Goal: Transaction & Acquisition: Subscribe to service/newsletter

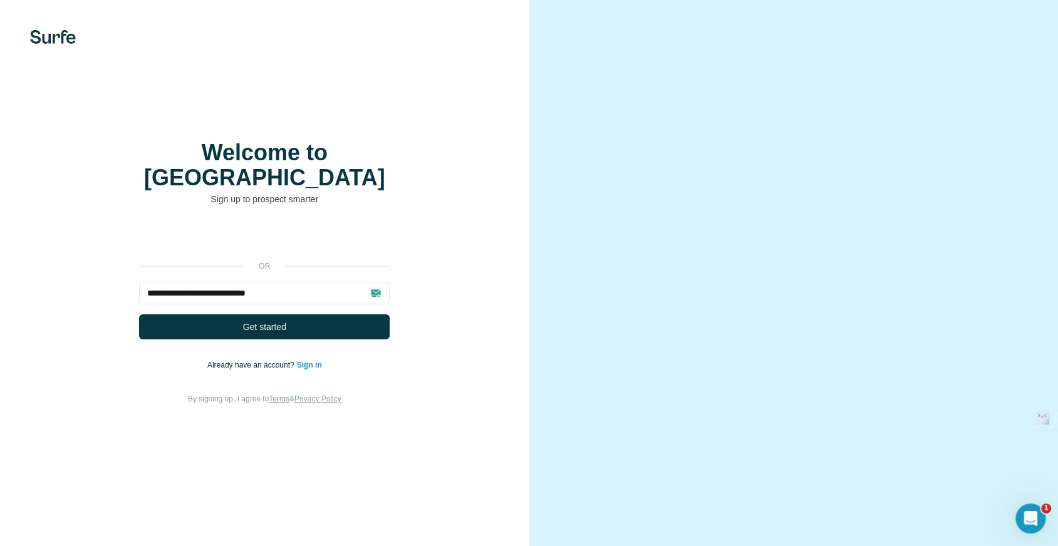
type input "**********"
click at [139, 315] on button "Get started" at bounding box center [264, 327] width 251 height 25
click at [330, 323] on button "Get started" at bounding box center [264, 327] width 251 height 25
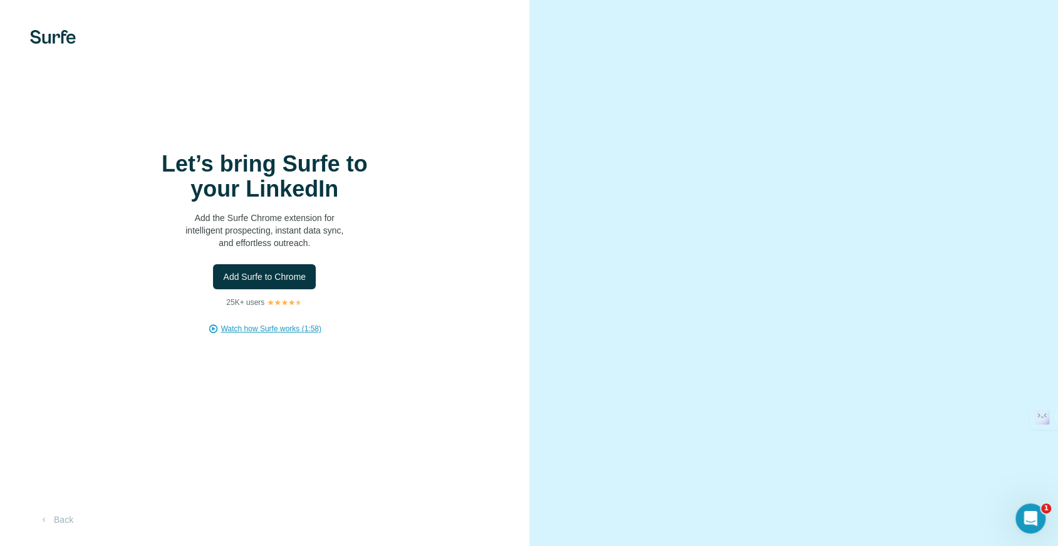
click at [286, 335] on span "Watch how Surfe works (1:58)" at bounding box center [271, 328] width 100 height 11
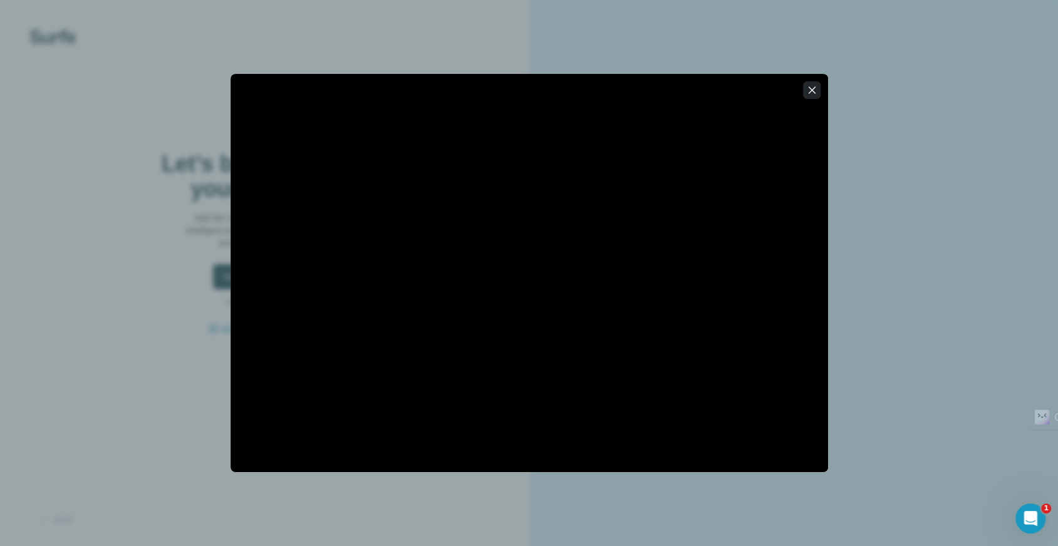
click at [815, 86] on icon "button" at bounding box center [812, 90] width 13 height 13
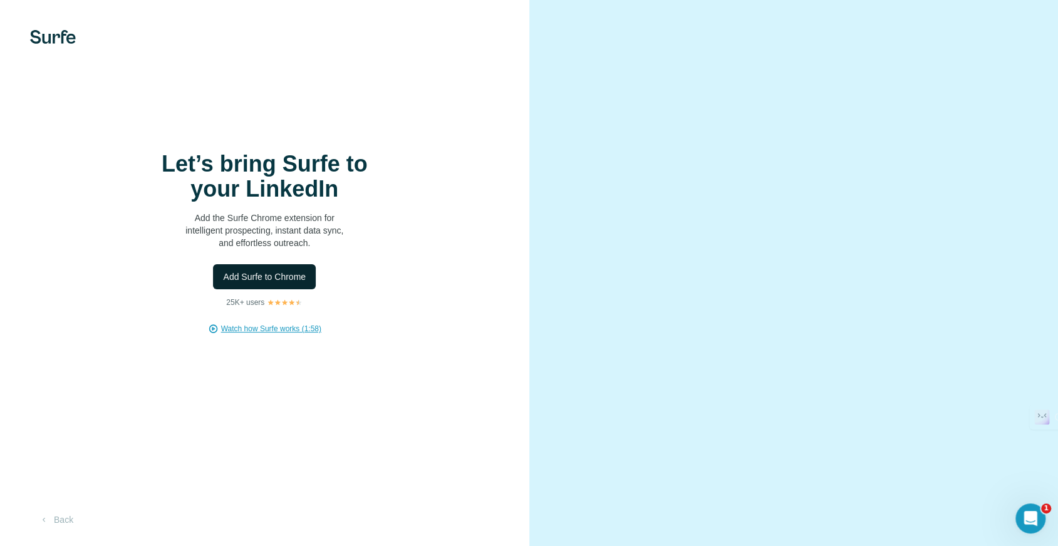
click at [279, 290] on button "Add Surfe to Chrome" at bounding box center [264, 276] width 103 height 25
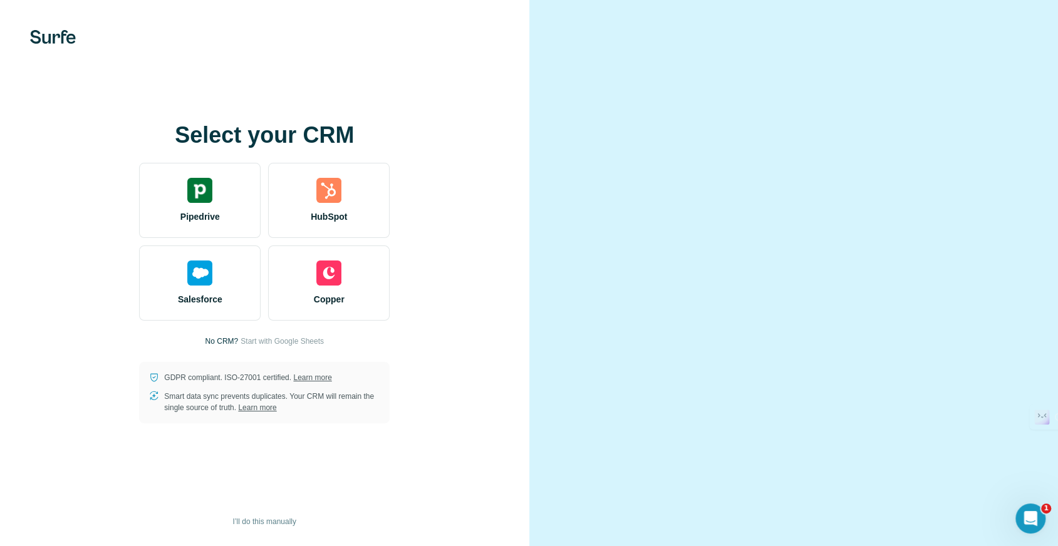
click at [905, 160] on video at bounding box center [793, 273] width 451 height 226
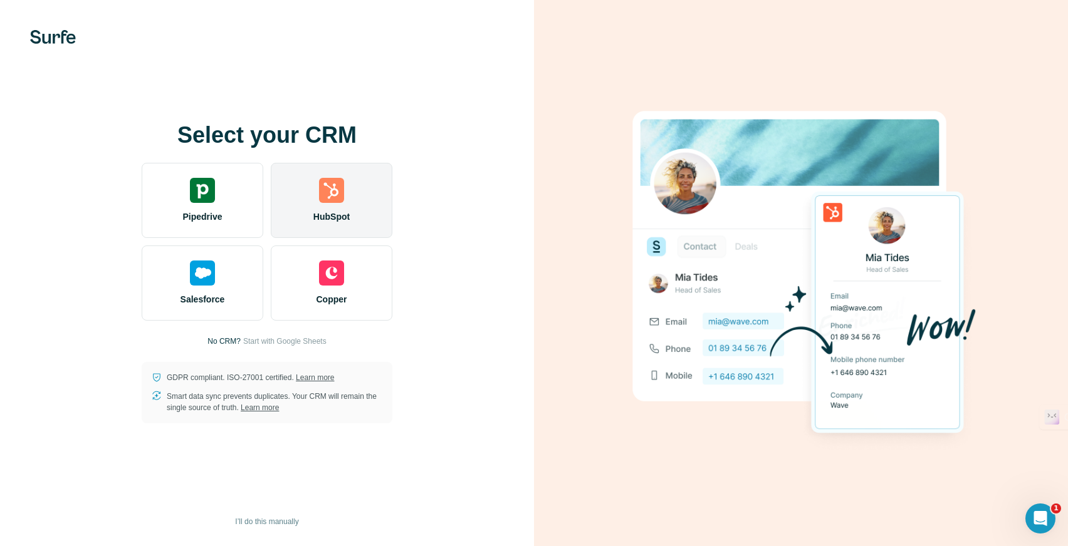
click at [316, 212] on span "HubSpot" at bounding box center [331, 217] width 36 height 13
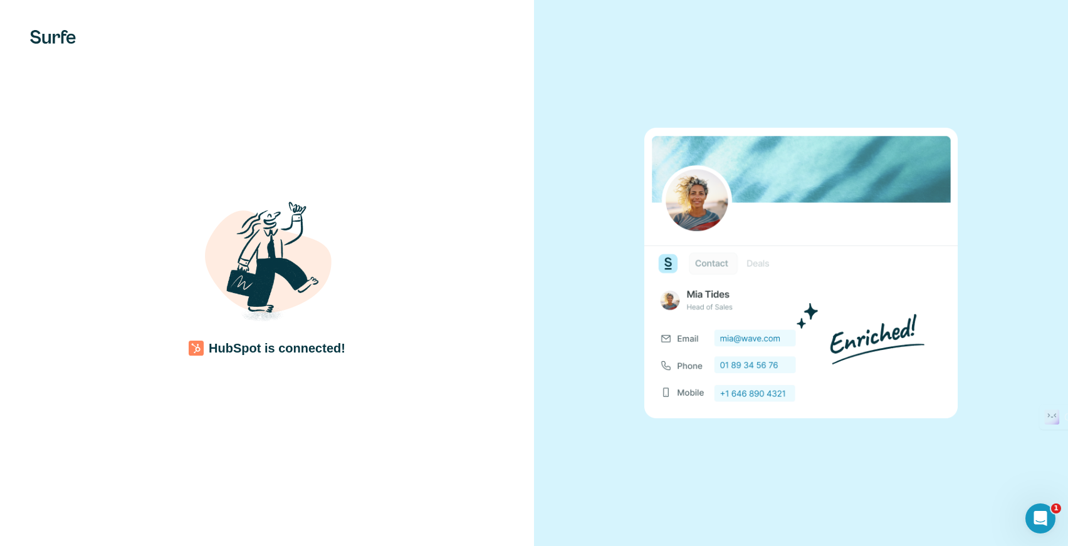
click at [69, 38] on img at bounding box center [53, 37] width 46 height 14
click at [701, 325] on img at bounding box center [800, 273] width 313 height 290
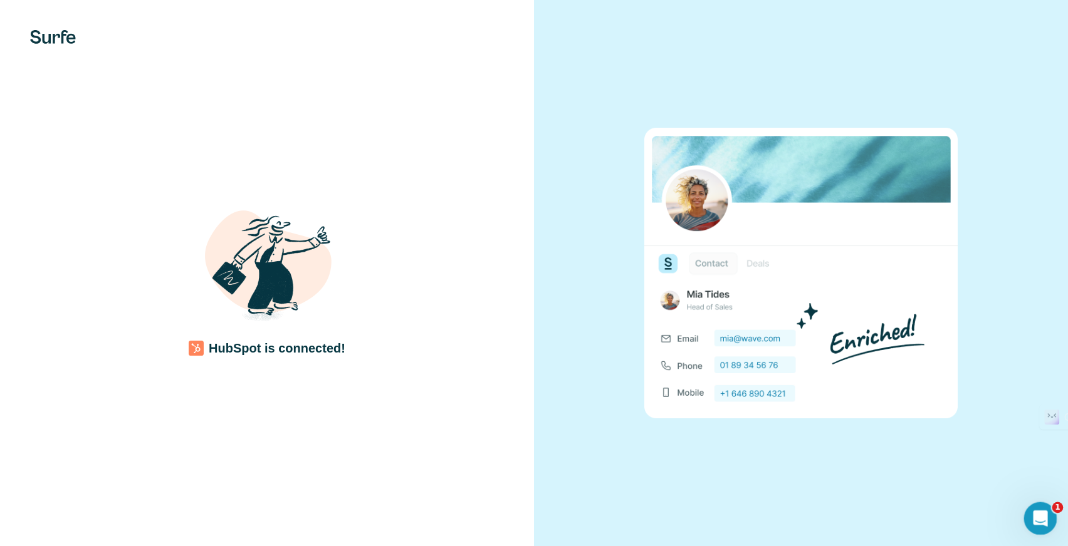
click at [1041, 515] on icon "Open Intercom Messenger" at bounding box center [1038, 517] width 21 height 21
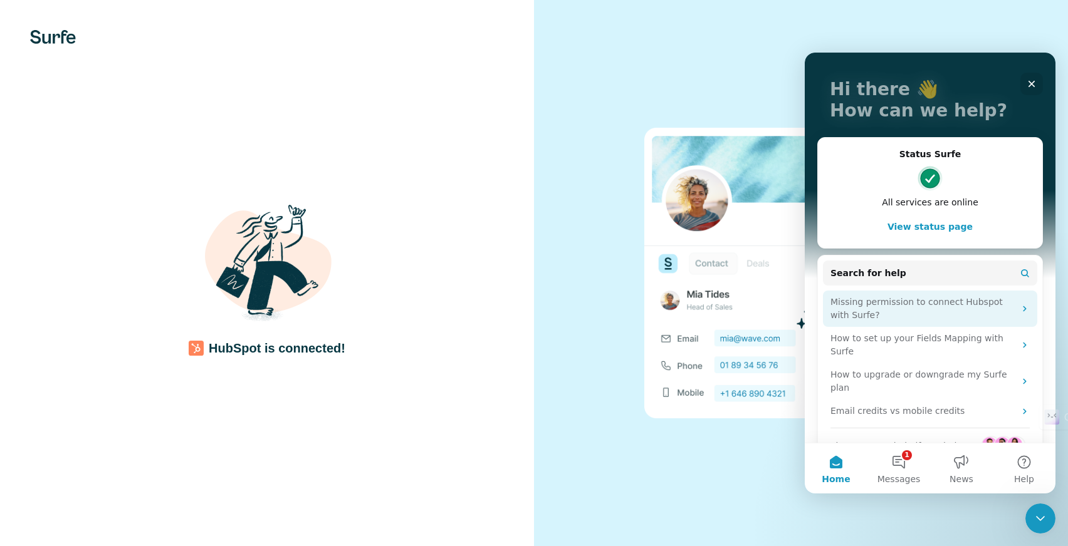
scroll to position [63, 0]
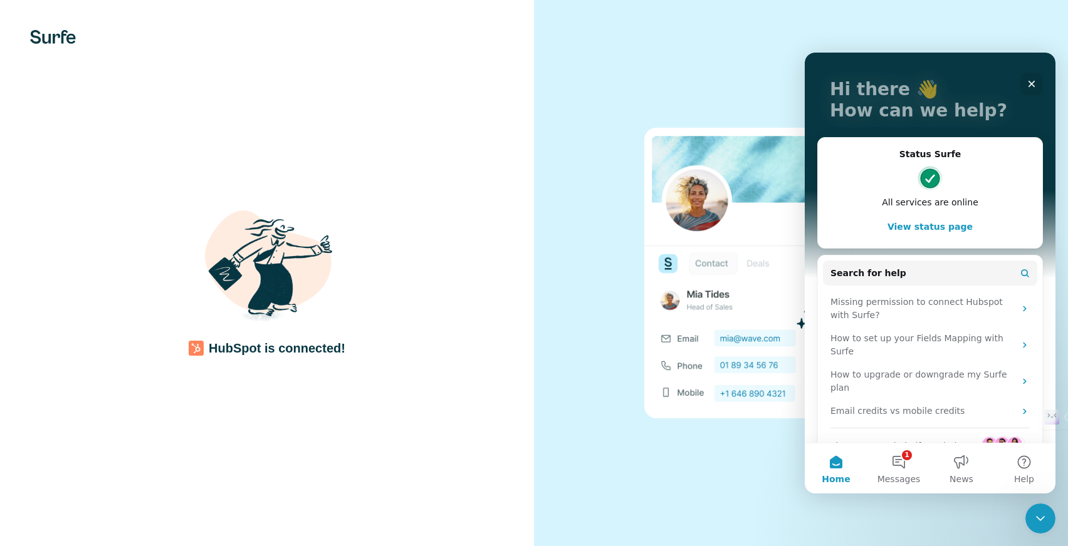
click at [485, 125] on div "HubSpot is connected!" at bounding box center [267, 273] width 534 height 546
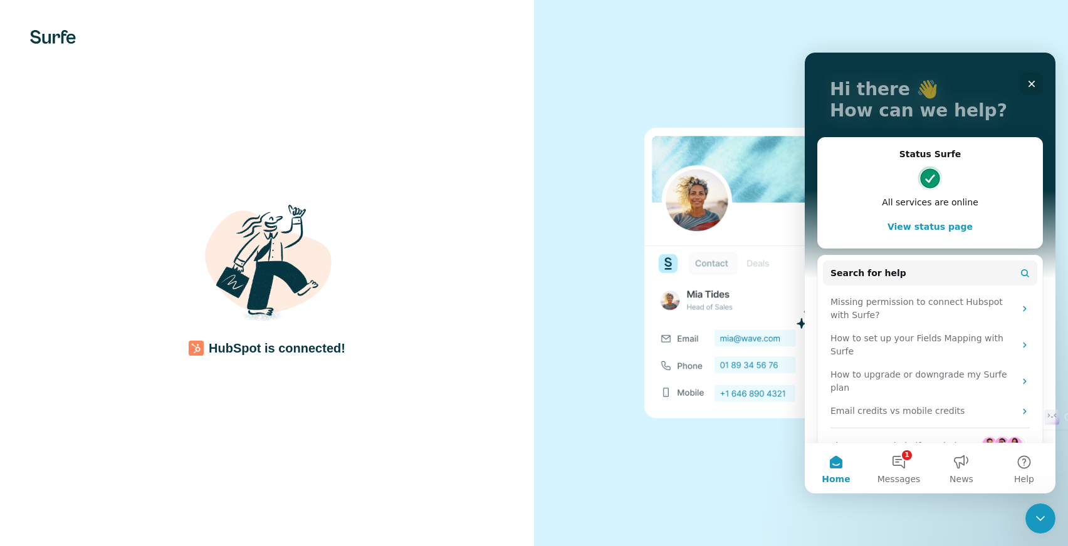
click at [681, 102] on div at bounding box center [801, 273] width 534 height 546
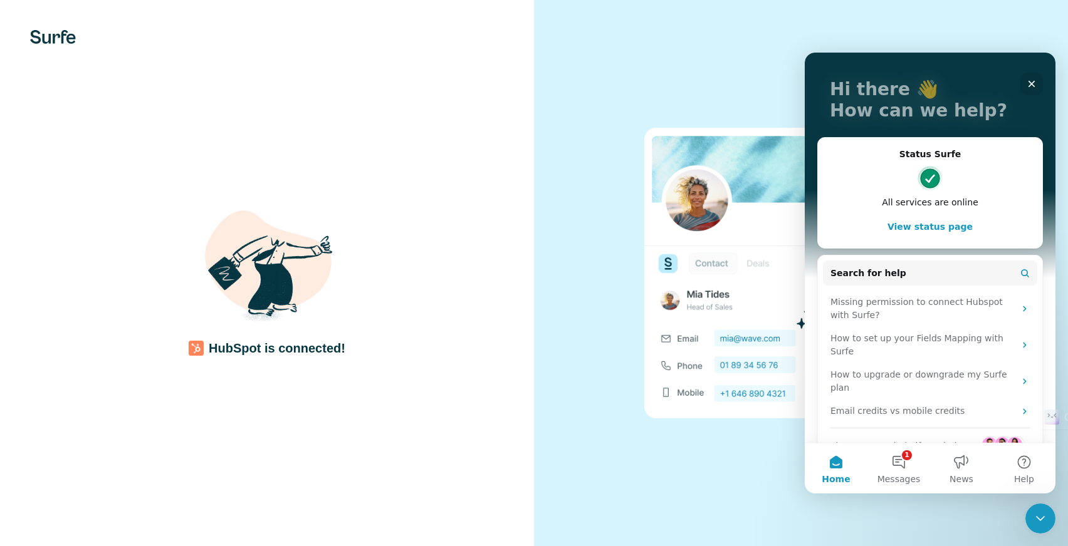
click at [64, 36] on img at bounding box center [53, 37] width 46 height 14
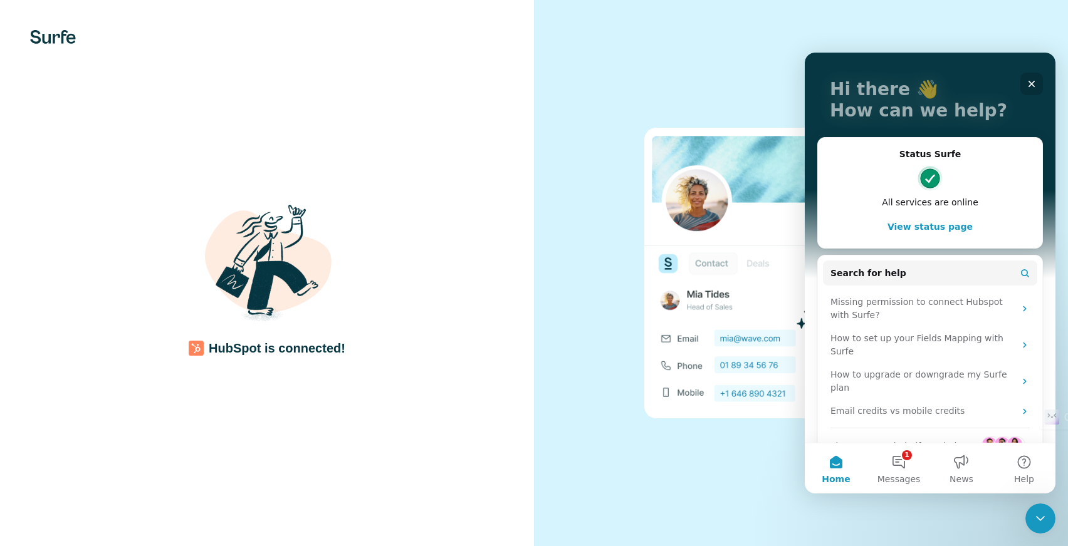
click at [1028, 79] on icon "Close" at bounding box center [1031, 84] width 10 height 10
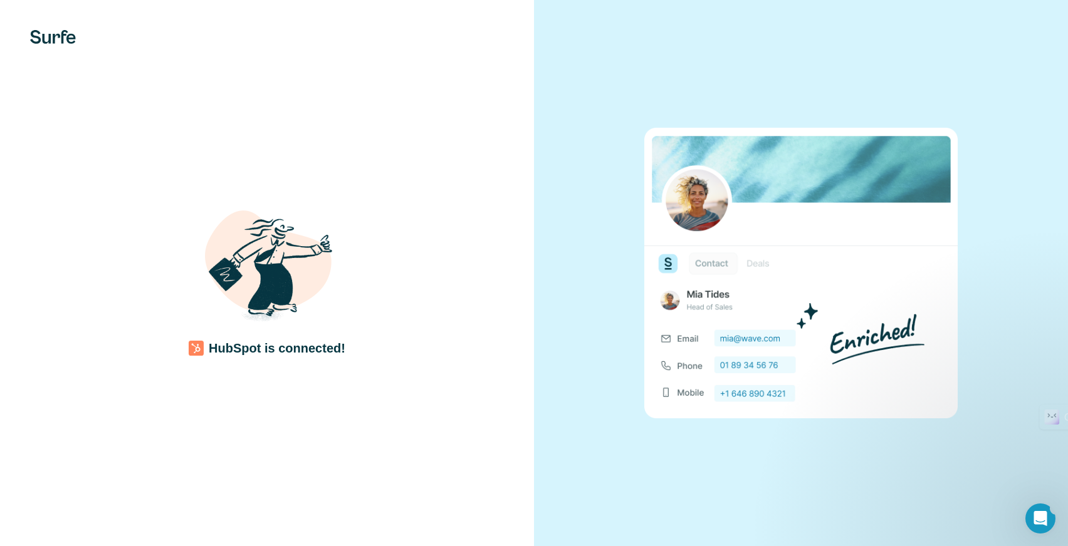
scroll to position [0, 0]
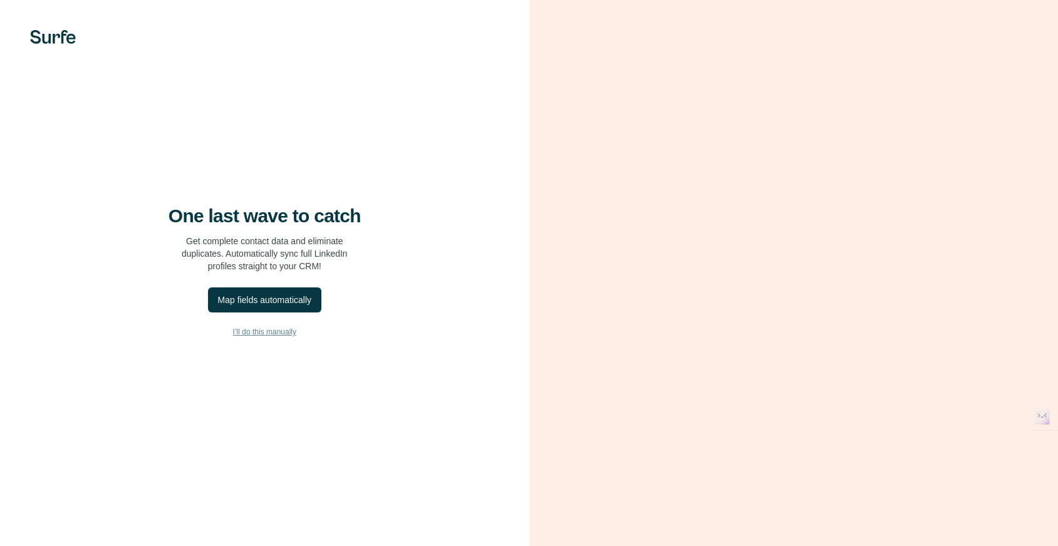
click at [279, 338] on span "I’ll do this manually" at bounding box center [264, 331] width 63 height 11
click at [273, 338] on span "I’ll do this manually" at bounding box center [264, 331] width 63 height 11
click at [365, 172] on div "One last wave to catch Get complete contact data and eliminate duplicates. Auto…" at bounding box center [265, 273] width 530 height 546
click at [278, 301] on button "Map fields automatically" at bounding box center [264, 300] width 113 height 25
